Goal: Task Accomplishment & Management: Complete application form

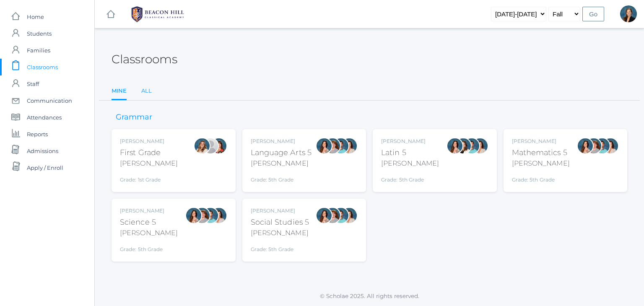
click at [146, 89] on link "All" at bounding box center [146, 91] width 10 height 17
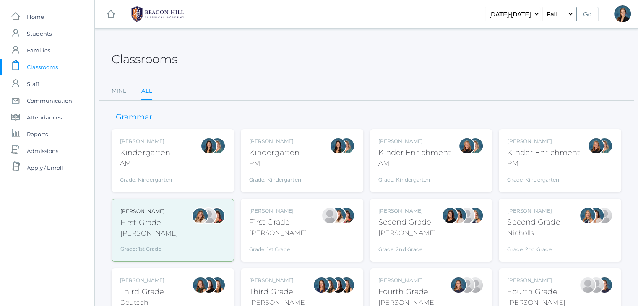
click at [409, 242] on div "Grade: 2nd Grade" at bounding box center [407, 248] width 58 height 12
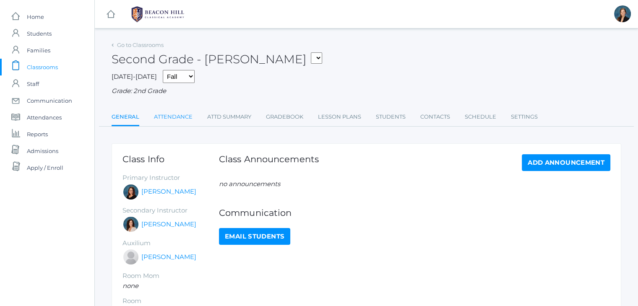
click at [169, 120] on link "Attendance" at bounding box center [173, 117] width 39 height 17
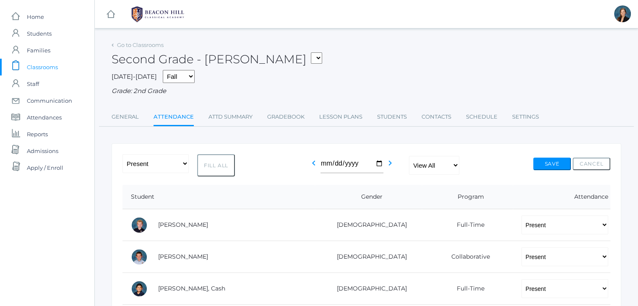
click at [44, 68] on span "Classrooms" at bounding box center [42, 67] width 31 height 17
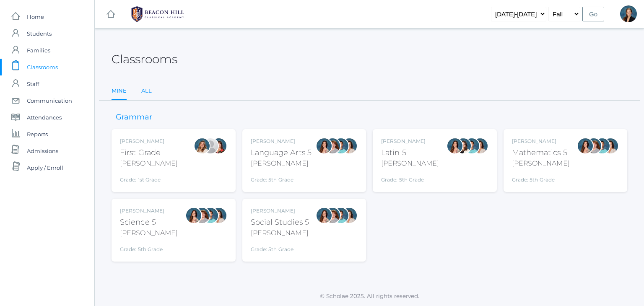
click at [148, 89] on link "All" at bounding box center [146, 91] width 10 height 17
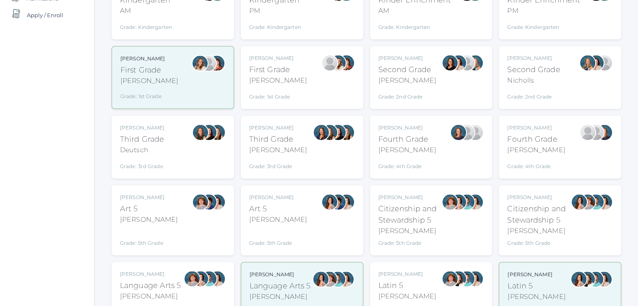
scroll to position [164, 0]
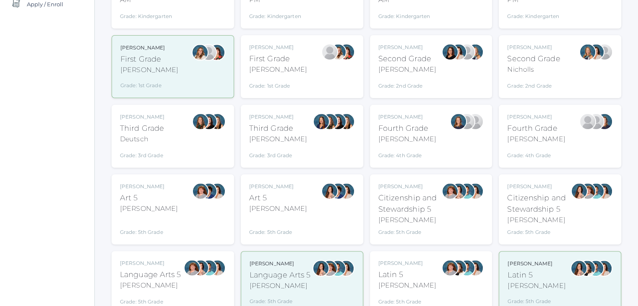
click at [161, 281] on div "Bence" at bounding box center [150, 286] width 61 height 10
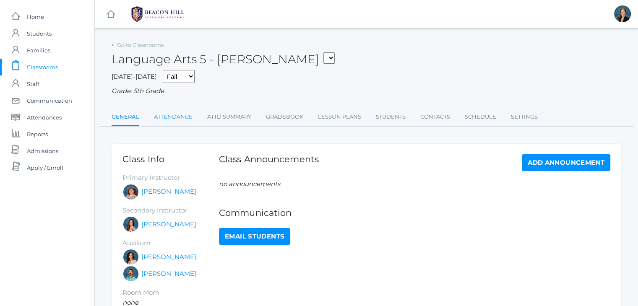
click at [176, 121] on link "Attendance" at bounding box center [173, 117] width 39 height 17
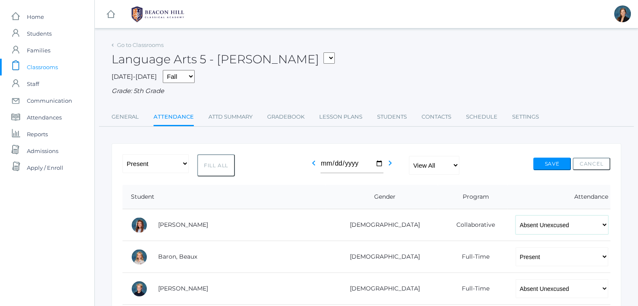
click at [515, 231] on select "-- Present Present-At-Home Tardy Excused Tardy Unexcused Absent Excused Absent …" at bounding box center [561, 225] width 93 height 19
select select "TU"
click at [515, 216] on select "-- Present Present-At-Home Tardy Excused Tardy Unexcused Absent Excused Absent …" at bounding box center [561, 225] width 93 height 19
click at [515, 287] on select "-- Present Present-At-Home Tardy Excused Tardy Unexcused Absent Excused Absent …" at bounding box center [561, 288] width 93 height 19
select select "TU"
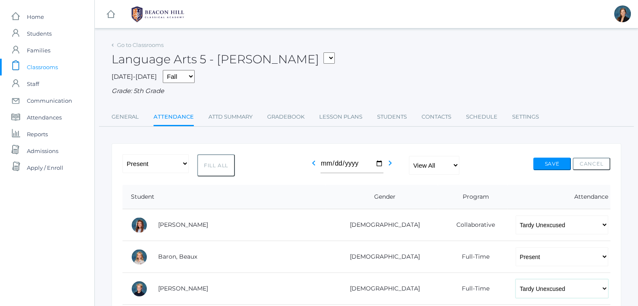
click at [515, 279] on select "-- Present Present-At-Home Tardy Excused Tardy Unexcused Absent Excused Absent …" at bounding box center [561, 288] width 93 height 19
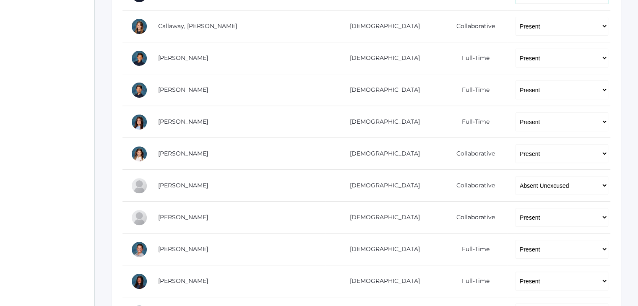
scroll to position [296, 0]
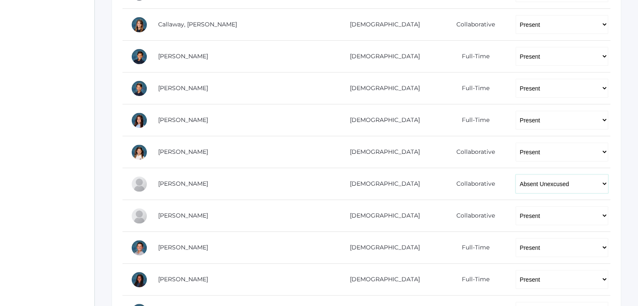
click at [515, 185] on select "-- Present Present-At-Home Tardy Excused Tardy Unexcused Absent Excused Absent …" at bounding box center [561, 183] width 93 height 19
click at [515, 174] on select "-- Present Present-At-Home Tardy Excused Tardy Unexcused Absent Excused Absent …" at bounding box center [561, 183] width 93 height 19
click at [515, 186] on select "-- Present Present-At-Home Tardy Excused Tardy Unexcused Absent Excused Absent …" at bounding box center [561, 183] width 93 height 19
select select "TU"
click at [515, 174] on select "-- Present Present-At-Home Tardy Excused Tardy Unexcused Absent Excused Absent …" at bounding box center [561, 183] width 93 height 19
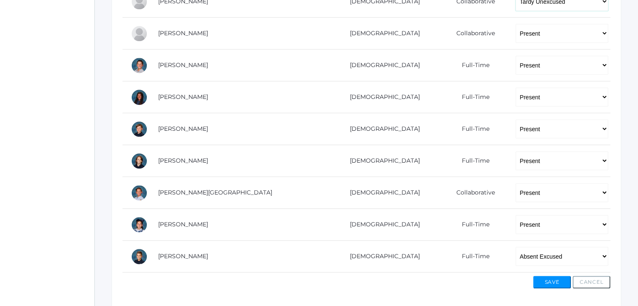
scroll to position [509, 0]
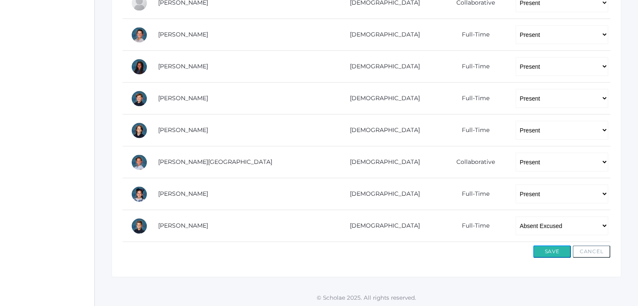
click at [544, 253] on button "Save" at bounding box center [552, 251] width 38 height 13
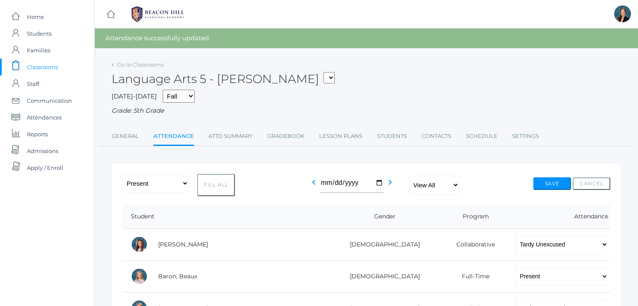
click at [373, 86] on div "Language Arts 5 - Bence 01LA - First Grade Barber 05LATIN - Latin 5 Salazar 05M…" at bounding box center [367, 74] width 510 height 31
click at [49, 68] on span "Classrooms" at bounding box center [42, 67] width 31 height 17
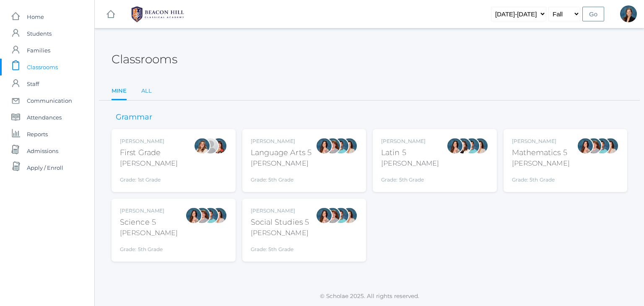
click at [145, 94] on link "All" at bounding box center [146, 91] width 10 height 17
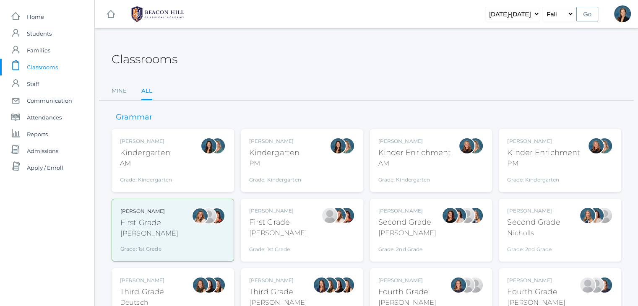
click at [413, 232] on div "Balli" at bounding box center [407, 233] width 58 height 10
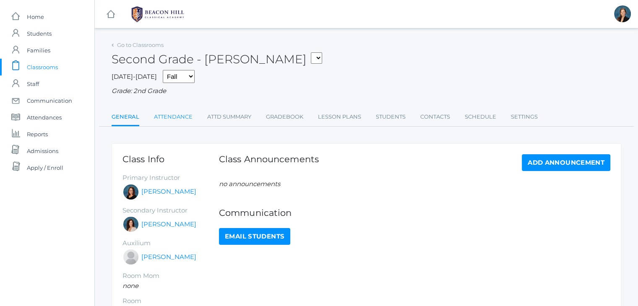
click at [176, 118] on link "Attendance" at bounding box center [173, 117] width 39 height 17
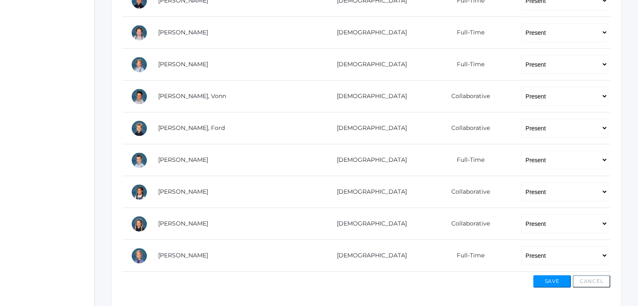
scroll to position [617, 0]
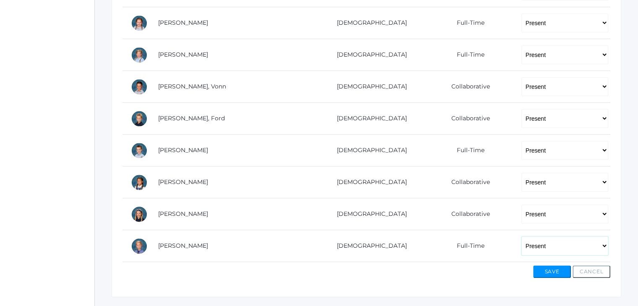
click at [521, 250] on select "-- Present Present-At-Home Tardy Excused Tardy Unexcused Absent Excused Absent …" at bounding box center [564, 246] width 87 height 19
select select "AE"
click at [521, 237] on select "-- Present Present-At-Home Tardy Excused Tardy Unexcused Absent Excused Absent …" at bounding box center [564, 246] width 87 height 19
click at [546, 267] on button "Save" at bounding box center [552, 271] width 38 height 13
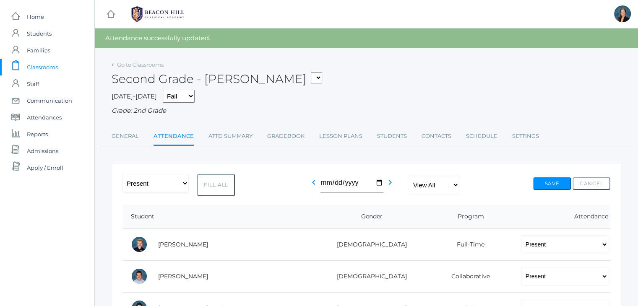
click at [47, 66] on span "Classrooms" at bounding box center [42, 67] width 31 height 17
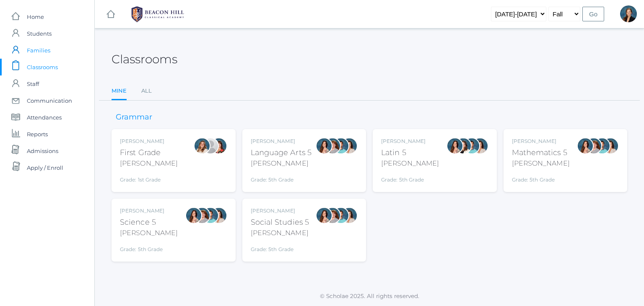
click at [35, 49] on span "Families" at bounding box center [38, 50] width 23 height 17
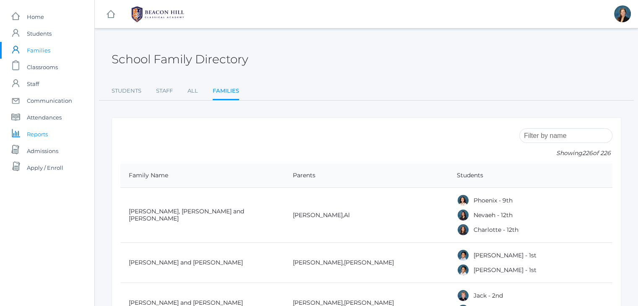
click at [40, 133] on span "Reports" at bounding box center [37, 134] width 21 height 17
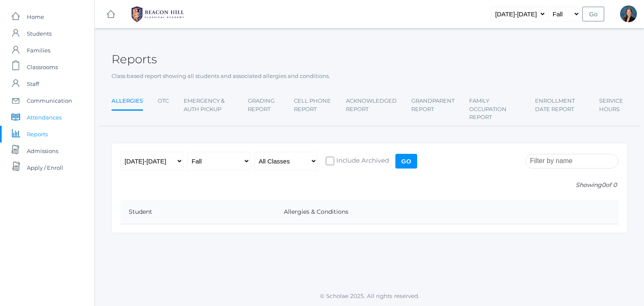
click at [42, 118] on span "Attendances" at bounding box center [44, 117] width 35 height 17
